Goal: Navigation & Orientation: Find specific page/section

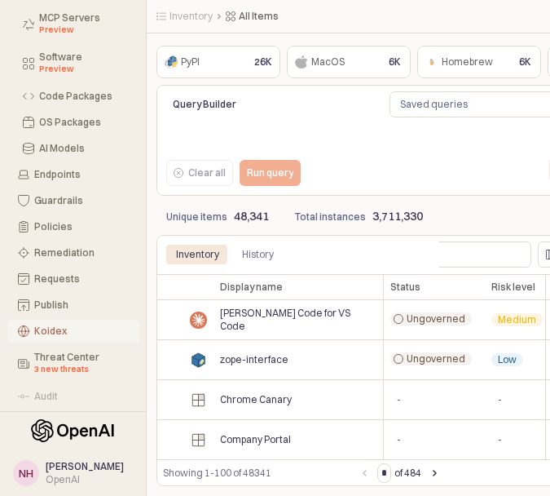
scroll to position [196, 0]
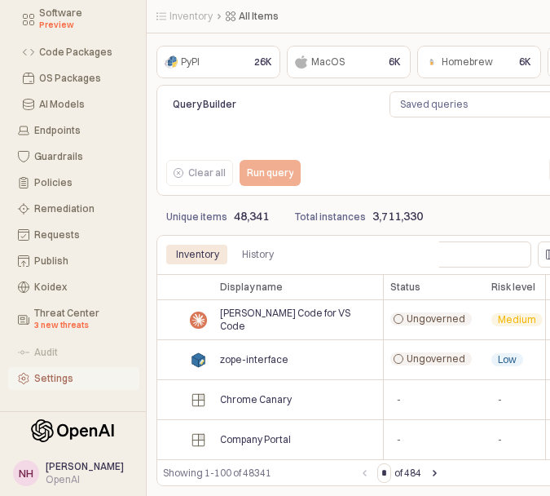
click at [63, 382] on div "Settings" at bounding box center [81, 378] width 95 height 11
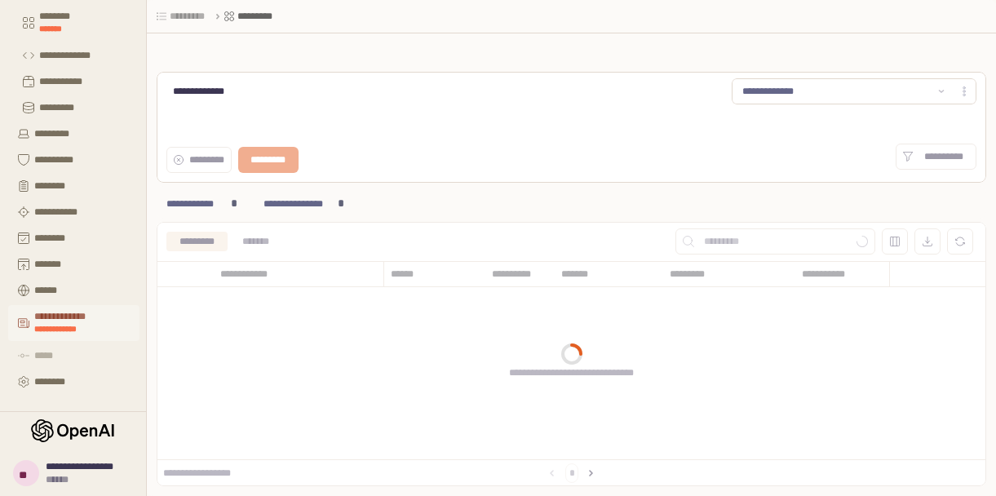
scroll to position [192, 0]
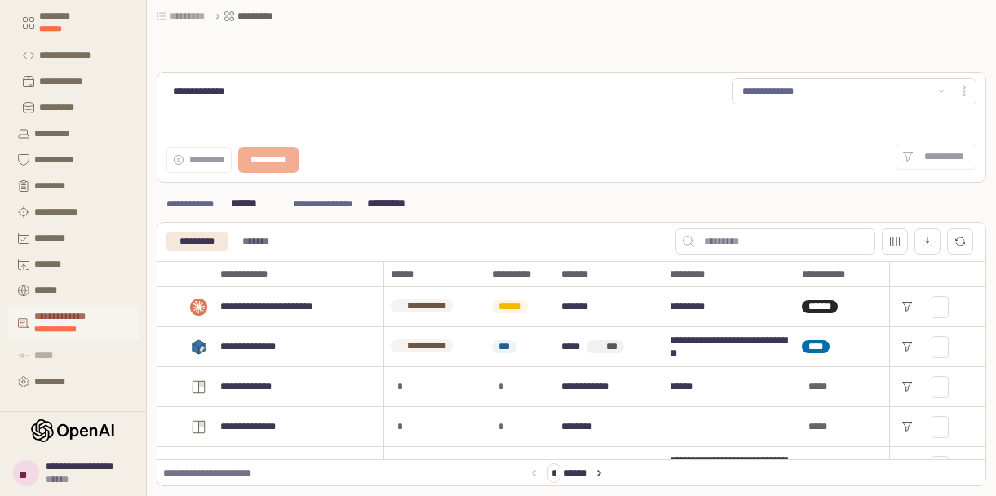
click at [77, 325] on div "**********" at bounding box center [81, 328] width 95 height 13
